Goal: Complete application form

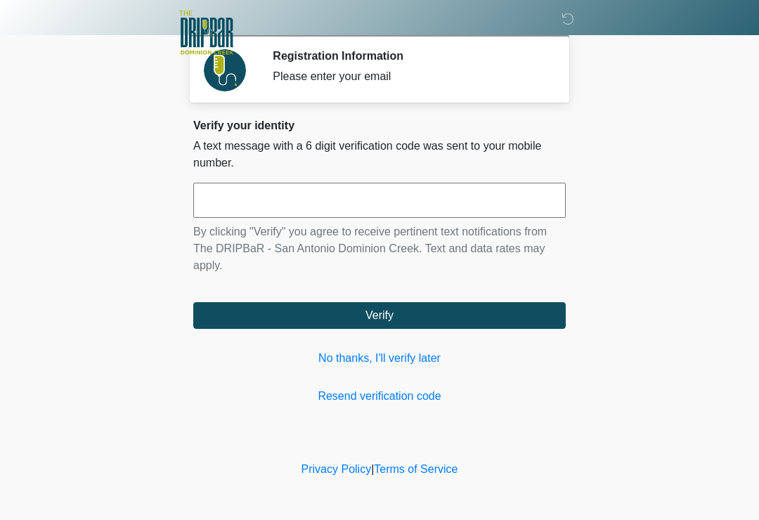
scroll to position [103, 86]
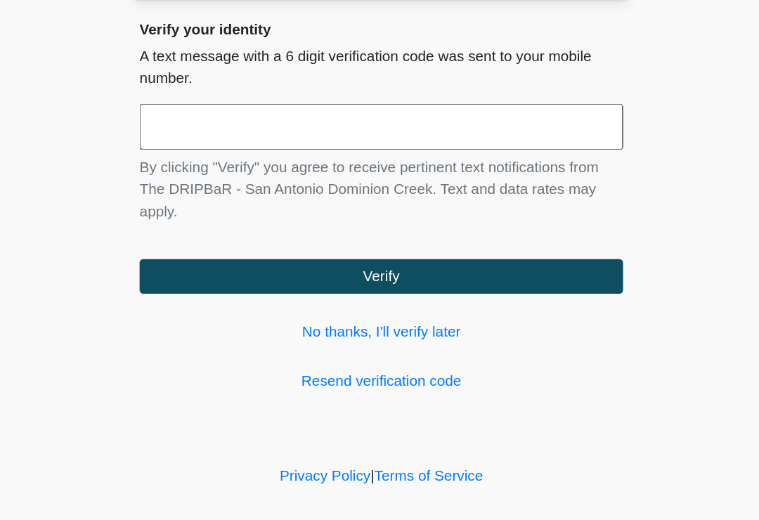
click at [430, 183] on input "text" at bounding box center [379, 200] width 372 height 35
type input "******"
click at [551, 136] on body "‎ ‎ ‎ ‎ Registration Information Please enter your email Please connect to Wi-F…" at bounding box center [379, 260] width 759 height 520
click at [441, 302] on button "Verify" at bounding box center [379, 315] width 372 height 27
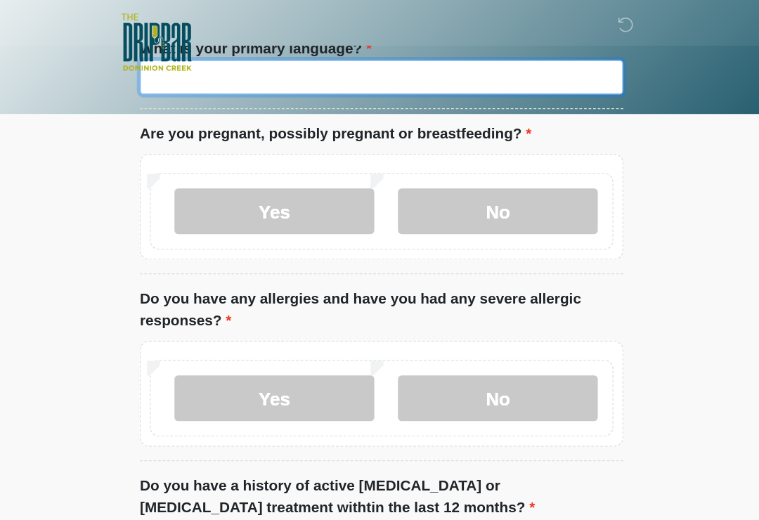
click at [360, 73] on input "What is your primary language?" at bounding box center [379, 59] width 372 height 27
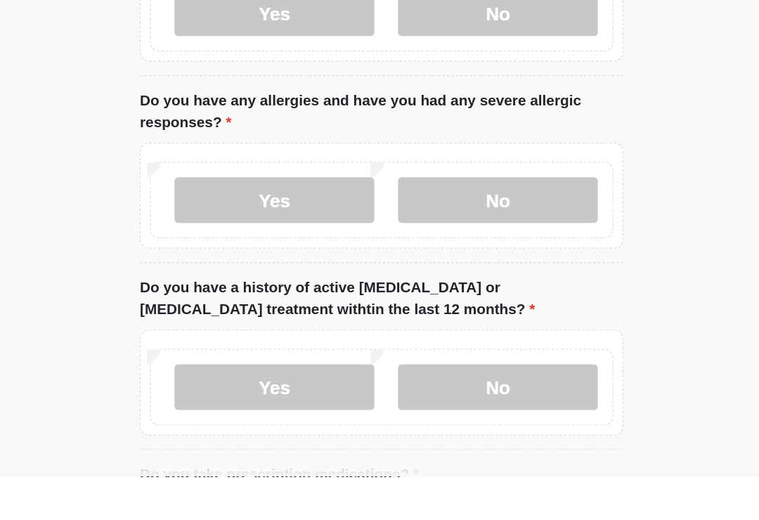
type input "*******"
click at [448, 145] on label "No" at bounding box center [469, 162] width 154 height 35
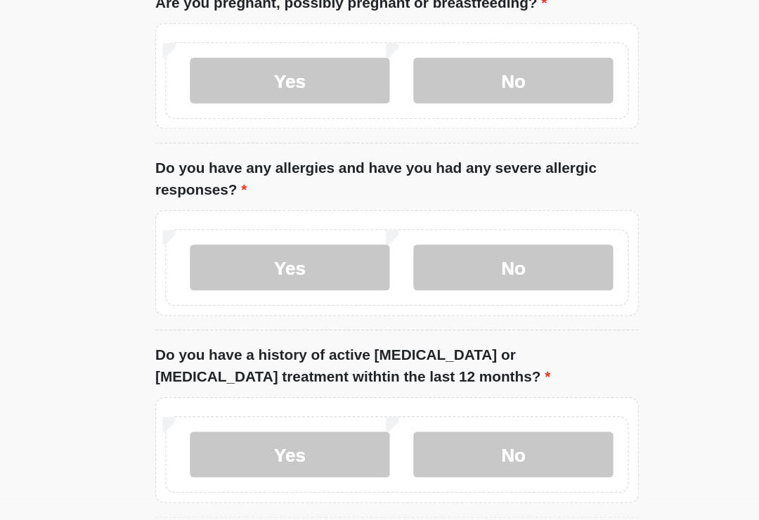
click at [454, 292] on label "No" at bounding box center [469, 309] width 154 height 35
click at [431, 435] on label "No" at bounding box center [469, 452] width 154 height 35
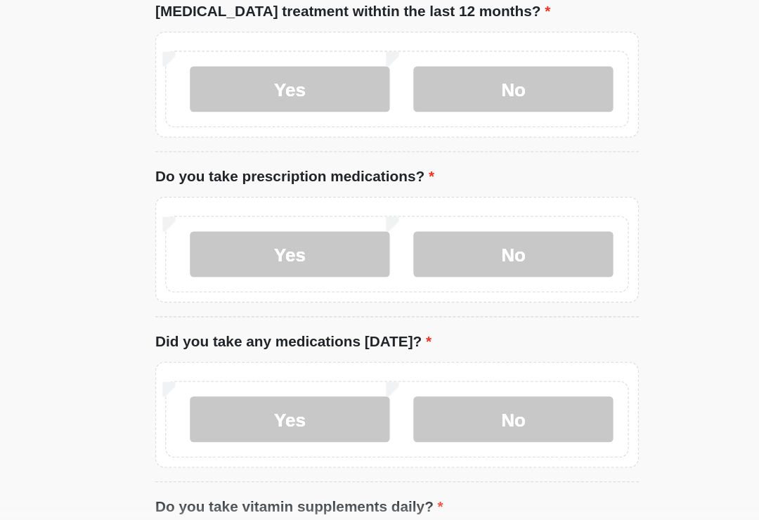
scroll to position [386, 0]
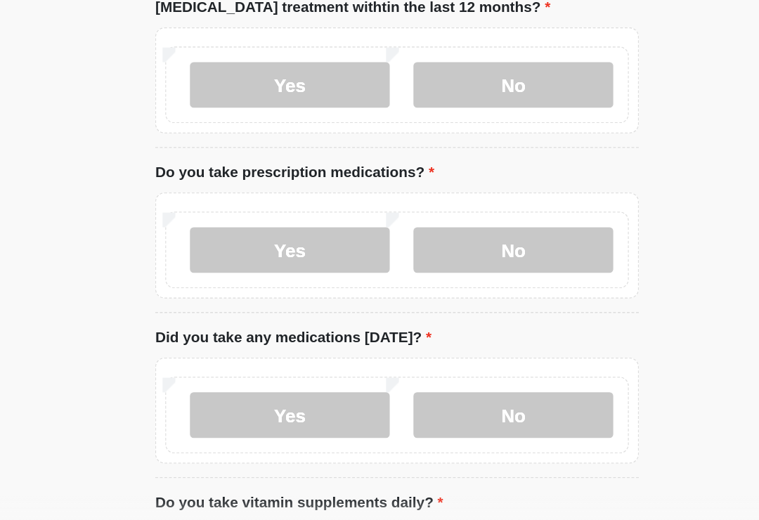
click at [265, 278] on label "Yes" at bounding box center [297, 295] width 154 height 35
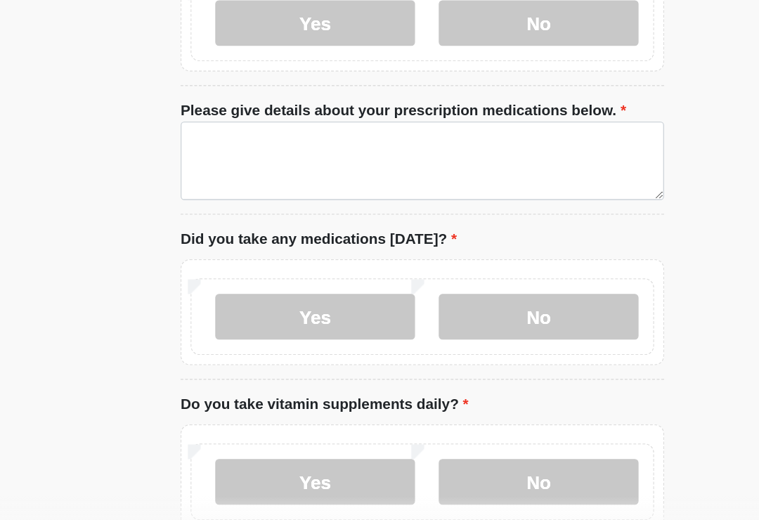
scroll to position [561, 0]
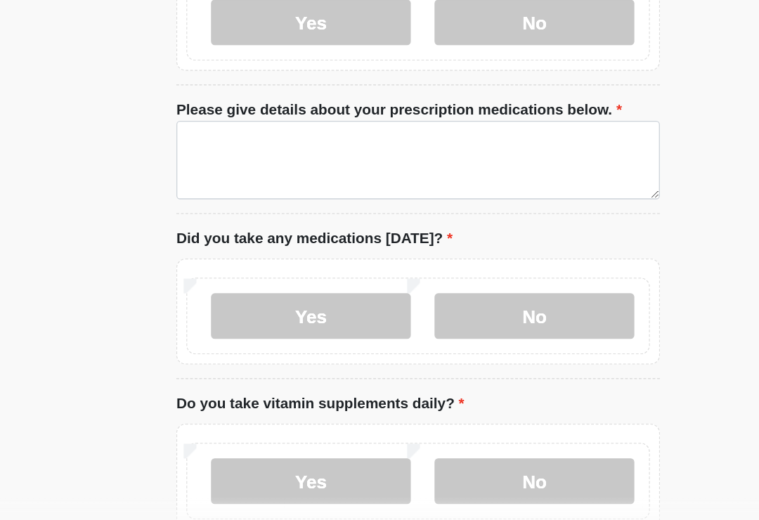
click at [464, 329] on label "No" at bounding box center [469, 346] width 154 height 35
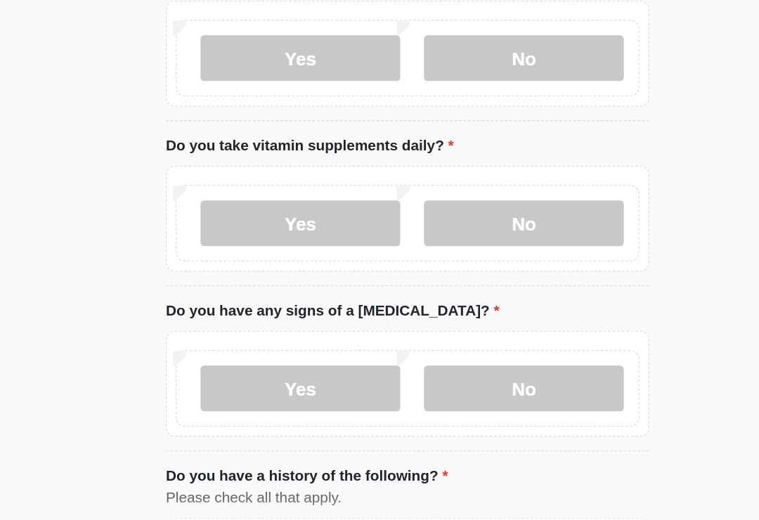
scroll to position [760, 0]
click at [278, 256] on label "Yes" at bounding box center [297, 273] width 154 height 35
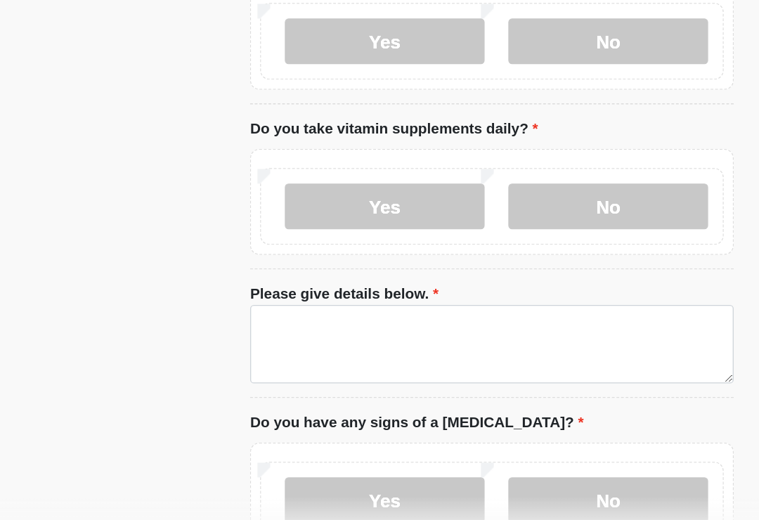
scroll to position [773, 0]
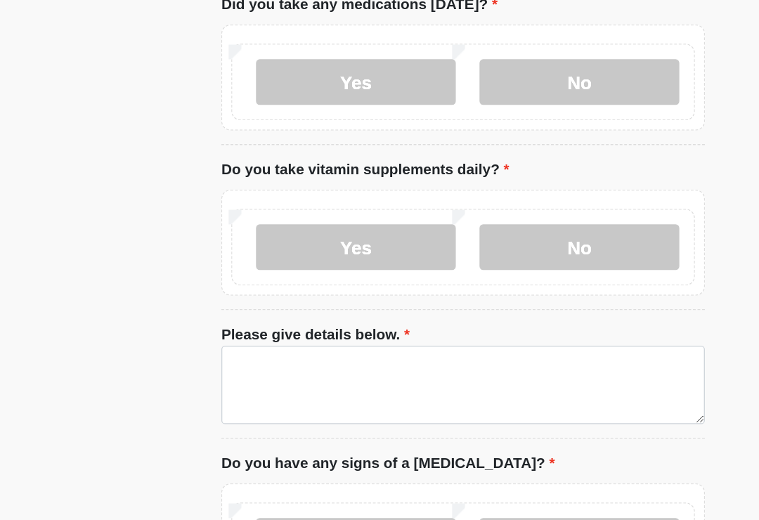
click at [417, 244] on label "No" at bounding box center [469, 261] width 154 height 35
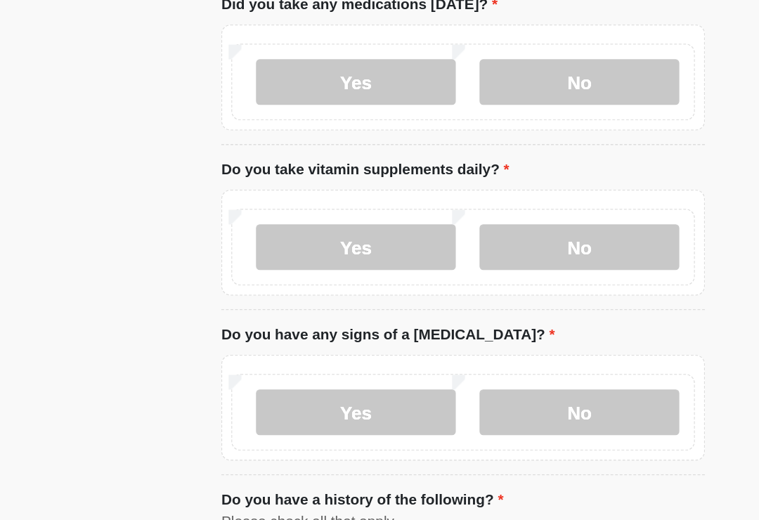
click at [396, 371] on label "No" at bounding box center [469, 388] width 154 height 35
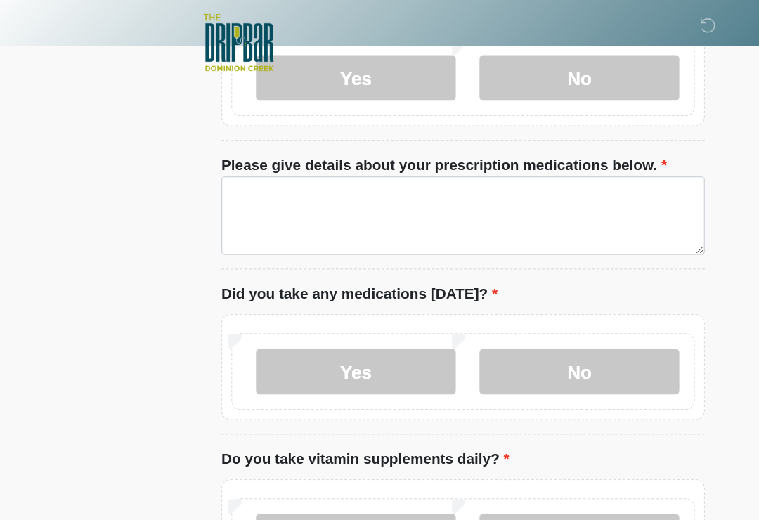
scroll to position [601, 0]
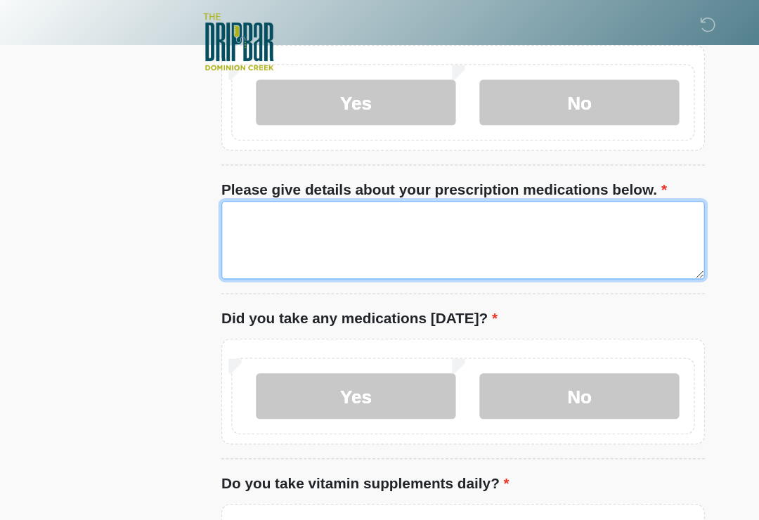
click at [486, 195] on textarea "Please give details about your prescription medications below." at bounding box center [379, 185] width 372 height 60
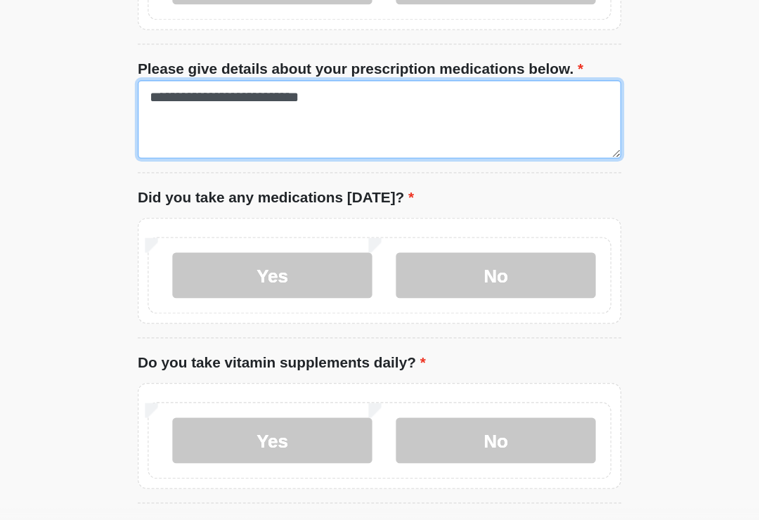
type textarea "**********"
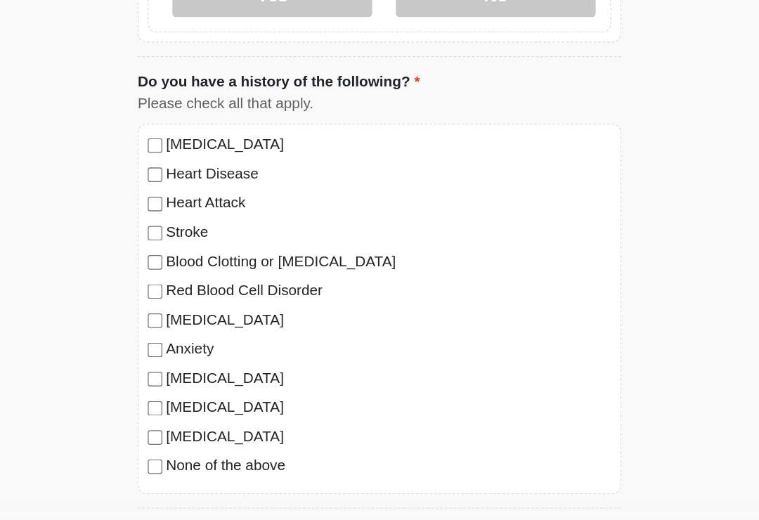
scroll to position [1078, 0]
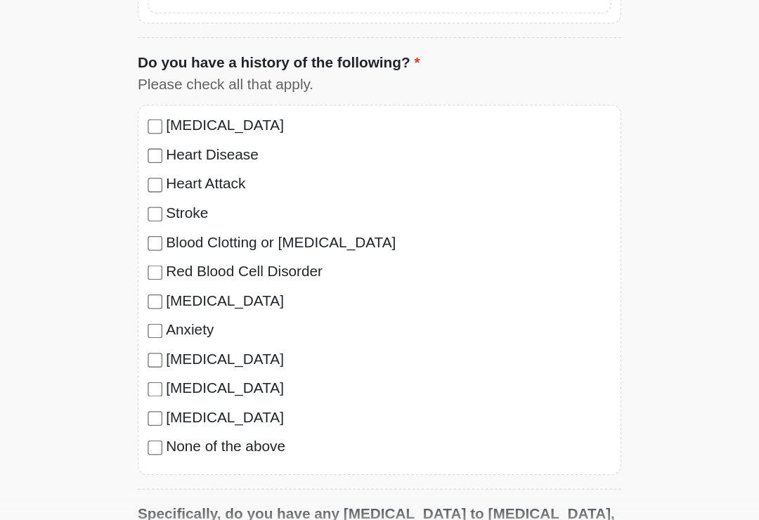
click at [229, 371] on label "[MEDICAL_DATA]" at bounding box center [386, 379] width 343 height 17
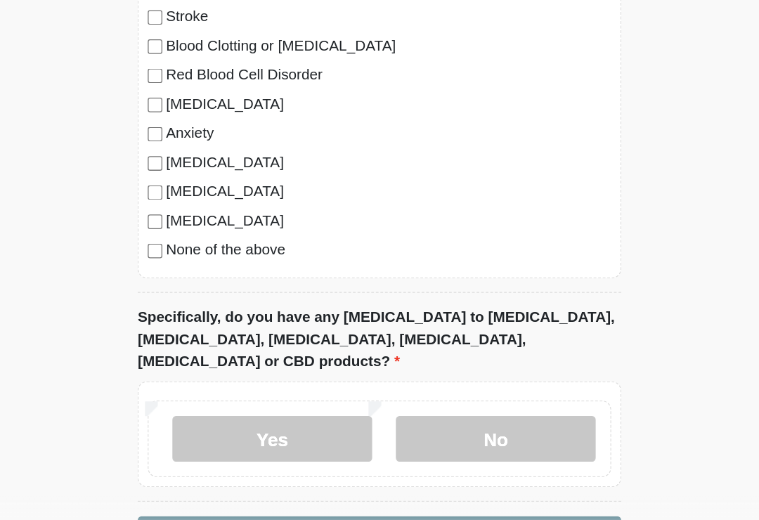
scroll to position [1234, 0]
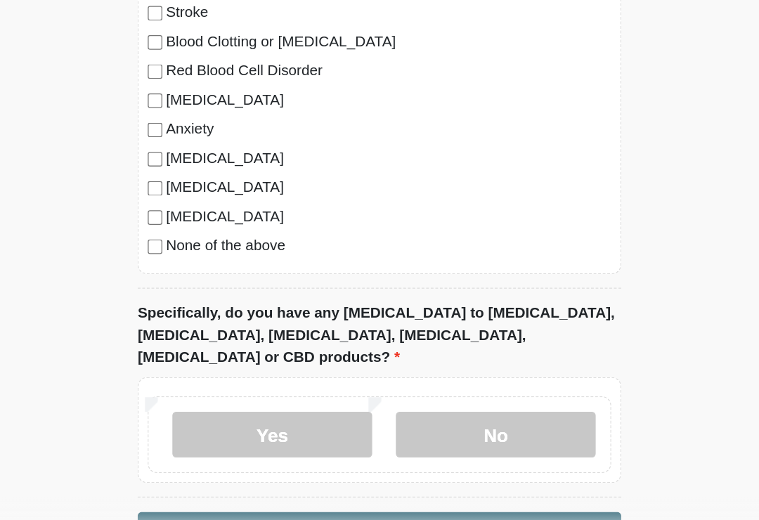
click at [409, 419] on label "No" at bounding box center [469, 436] width 154 height 35
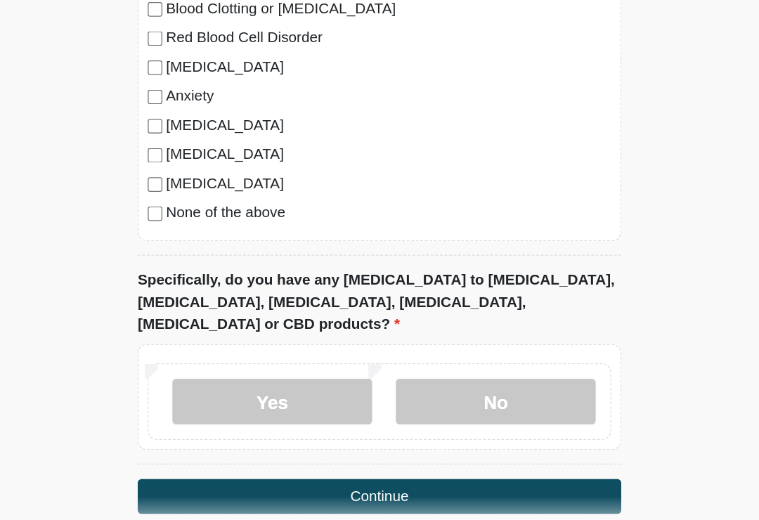
scroll to position [1283, 0]
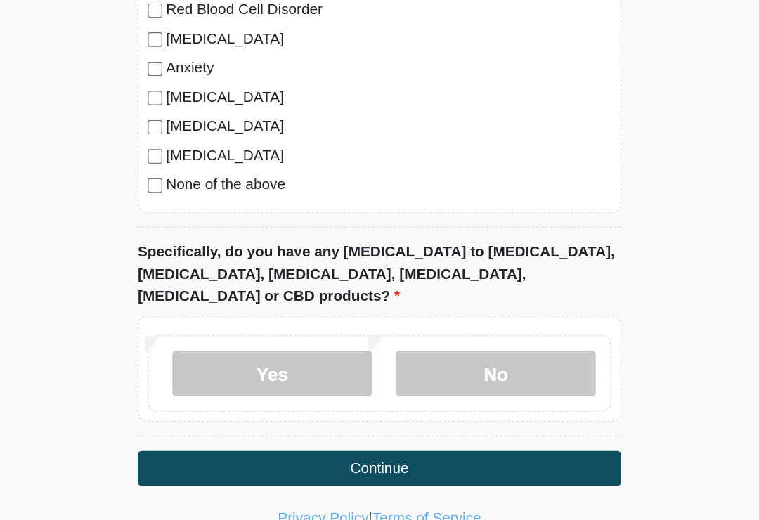
click at [374, 447] on button "Continue" at bounding box center [379, 460] width 372 height 27
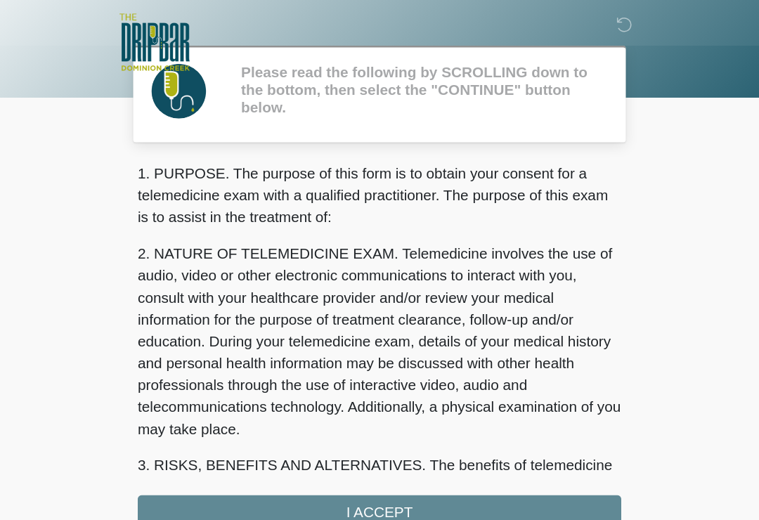
scroll to position [0, 0]
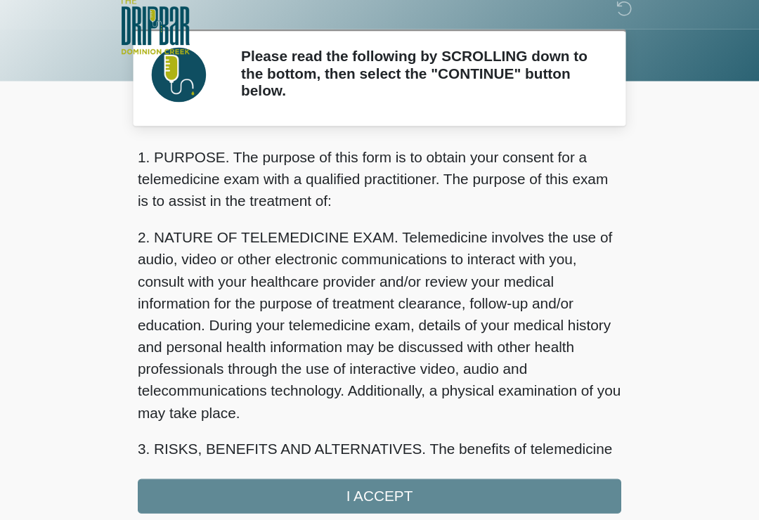
click at [325, 382] on div "1. PURPOSE. The purpose of this form is to obtain your consent for a telemedici…" at bounding box center [379, 267] width 372 height 282
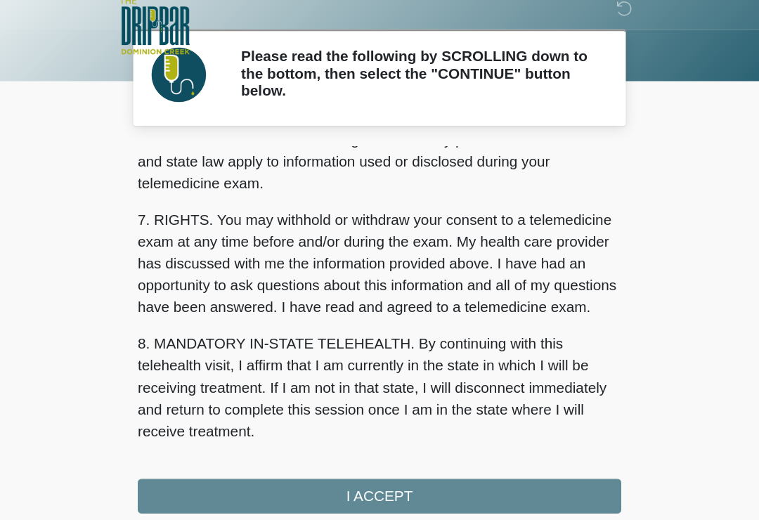
click at [318, 388] on div "1. PURPOSE. The purpose of this form is to obtain your consent for a telemedici…" at bounding box center [379, 267] width 372 height 282
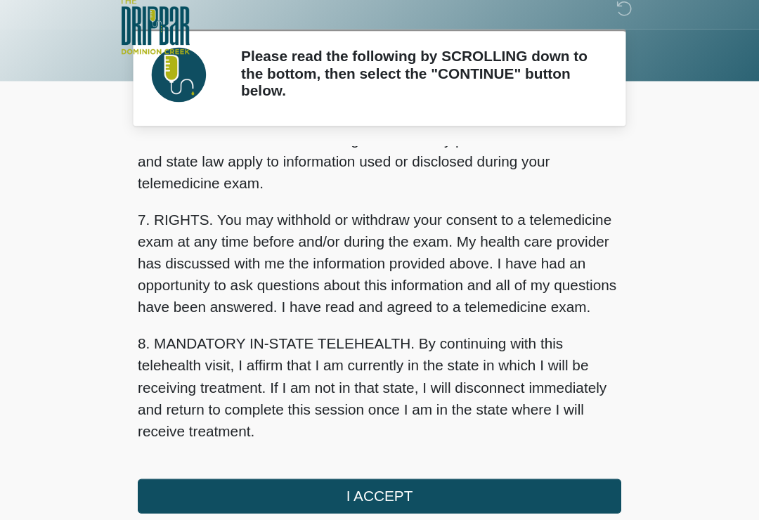
click at [315, 386] on button "I ACCEPT" at bounding box center [379, 395] width 372 height 27
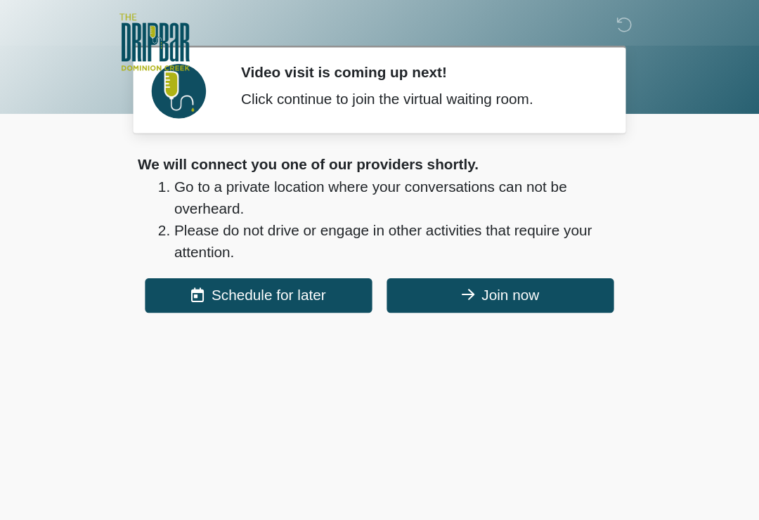
click at [447, 230] on button "Join now" at bounding box center [472, 227] width 175 height 27
